Goal: Book appointment/travel/reservation

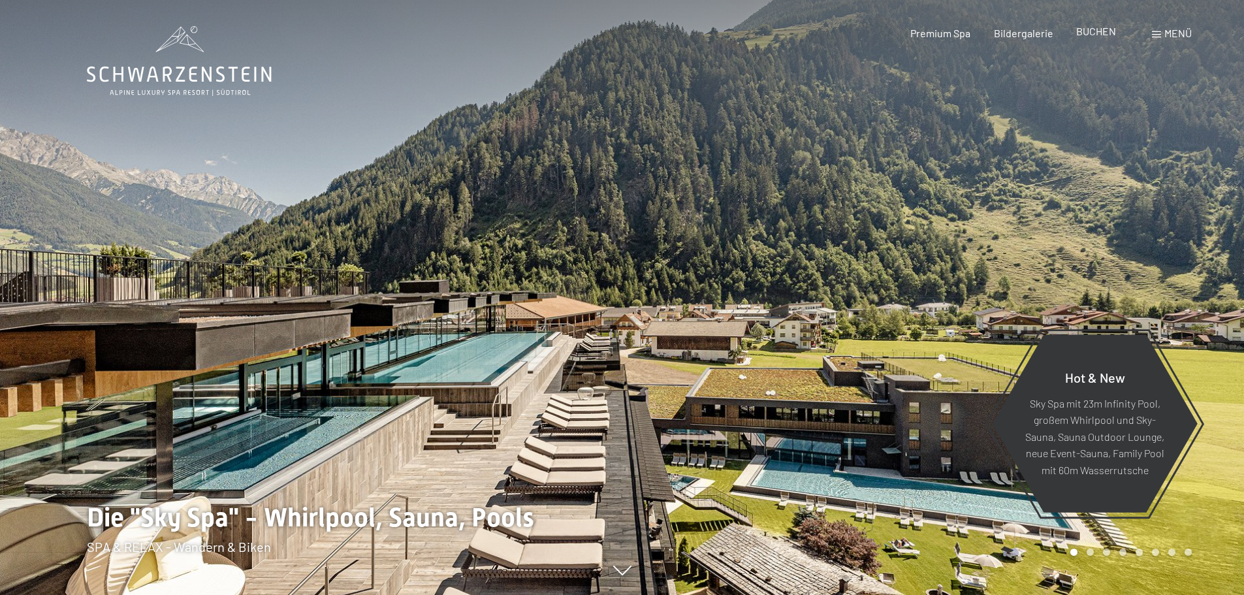
click at [1091, 25] on span "BUCHEN" at bounding box center [1096, 31] width 40 height 12
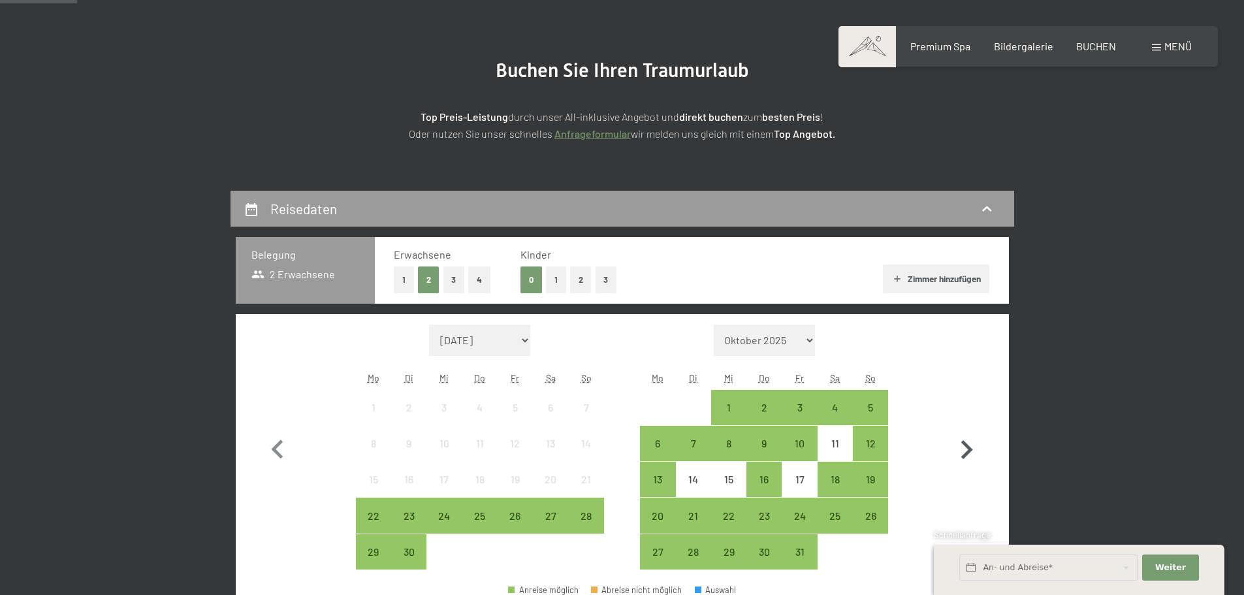
scroll to position [261, 0]
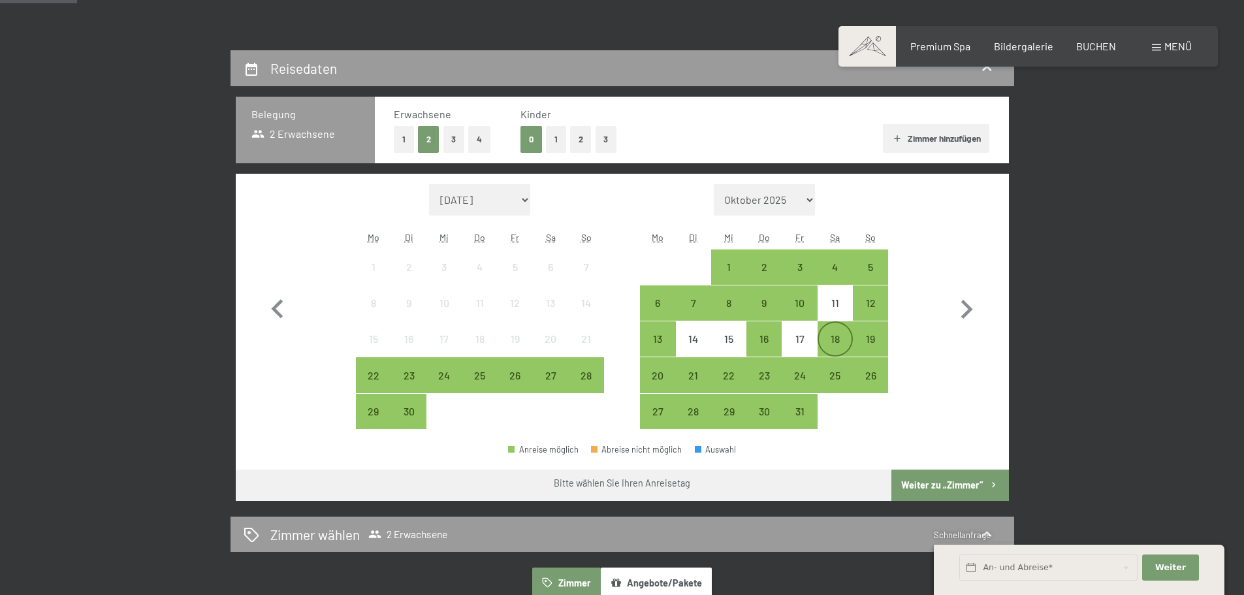
click at [835, 341] on div "18" at bounding box center [835, 350] width 33 height 33
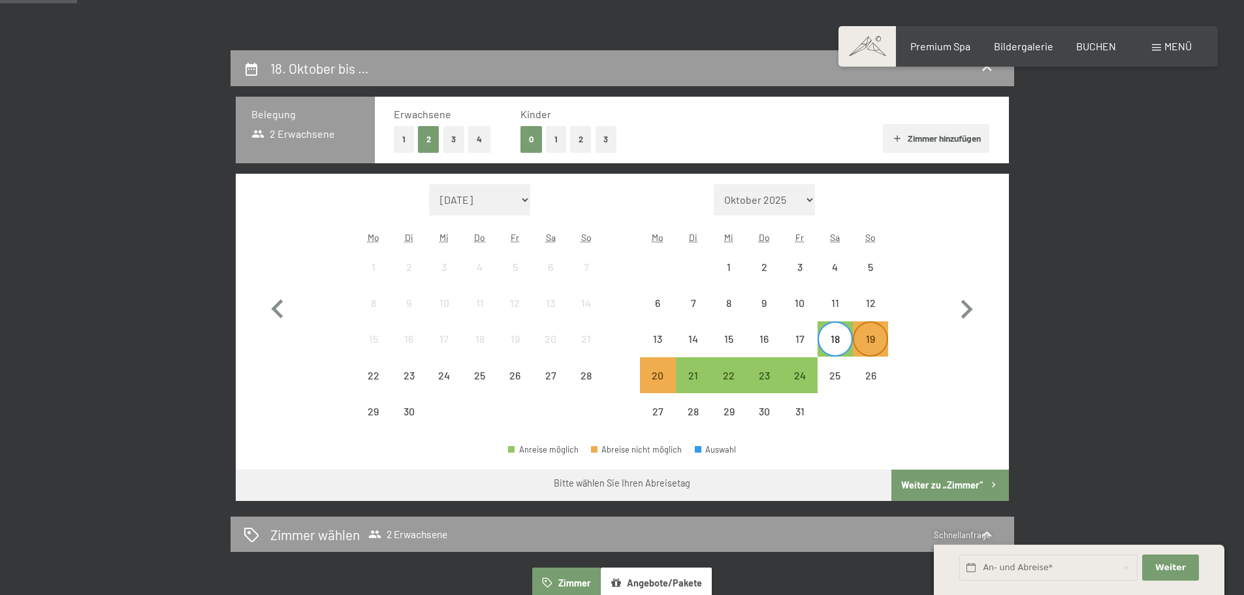
click at [876, 340] on div "19" at bounding box center [870, 350] width 33 height 33
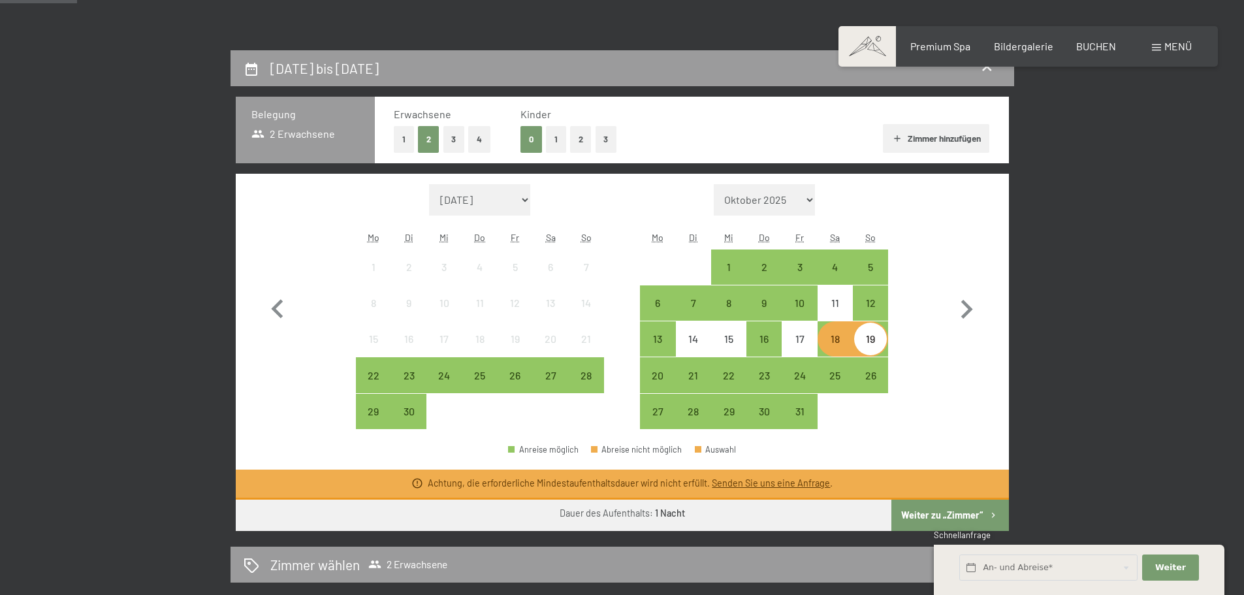
click at [822, 332] on div "18" at bounding box center [835, 339] width 33 height 33
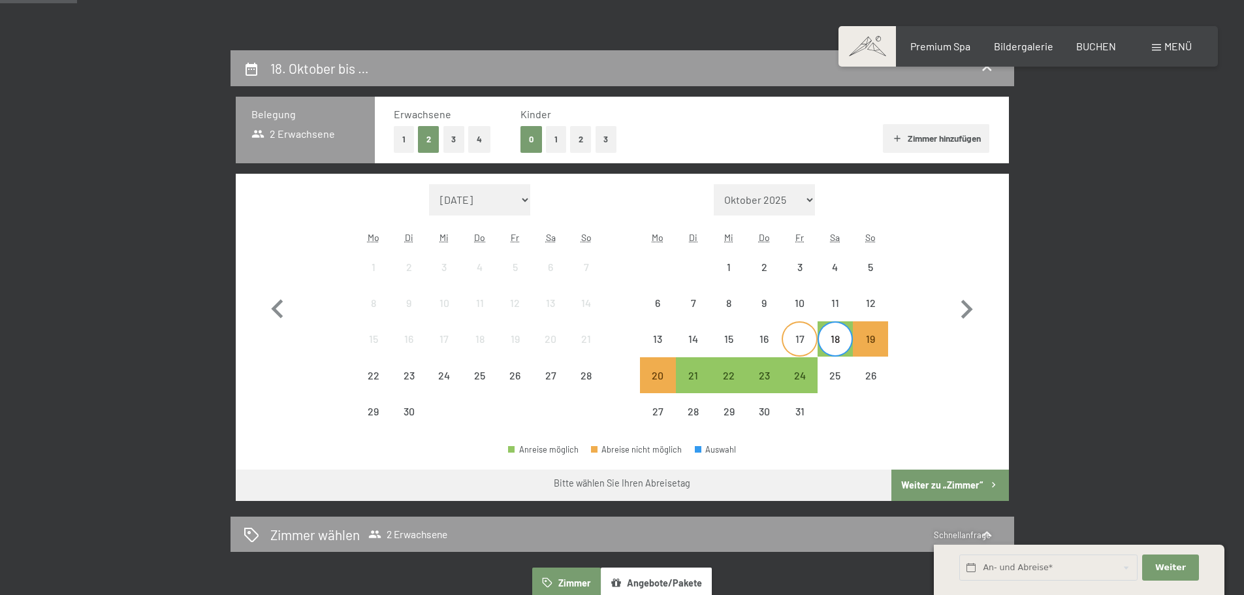
click at [791, 331] on div "17" at bounding box center [799, 339] width 33 height 33
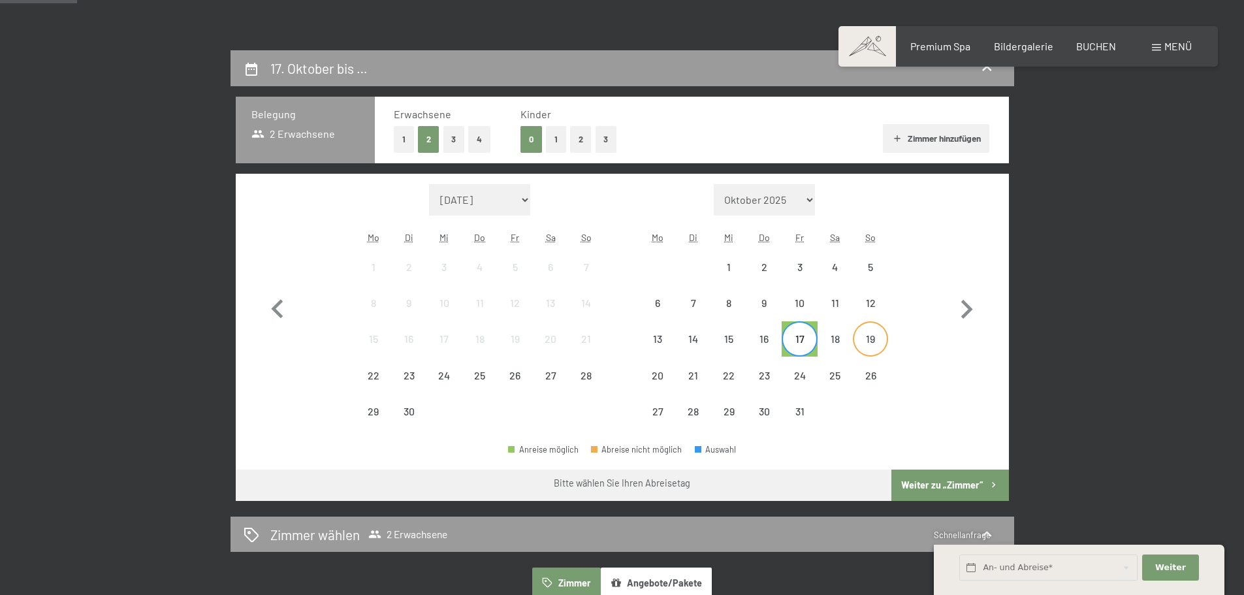
click at [863, 339] on div "19" at bounding box center [870, 350] width 33 height 33
